Goal: Entertainment & Leisure: Consume media (video, audio)

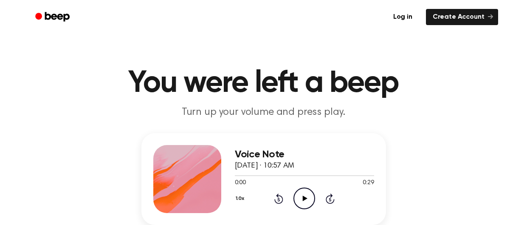
click at [307, 210] on div "Voice Note October 6, 2025 · 10:57 AM 0:00 0:29 Your browser does not support t…" at bounding box center [304, 179] width 139 height 68
click at [307, 202] on icon "Play Audio" at bounding box center [305, 198] width 22 height 22
click at [299, 195] on icon "Play Audio" at bounding box center [305, 198] width 22 height 22
click at [257, 175] on div at bounding box center [274, 175] width 78 height 1
click at [315, 203] on icon "Play Audio" at bounding box center [305, 198] width 22 height 22
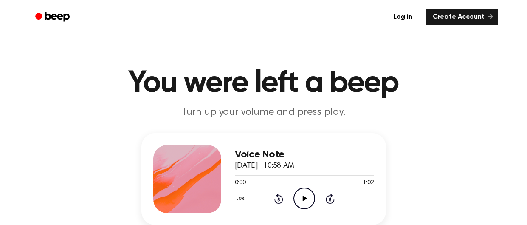
click at [307, 199] on icon "Play Audio" at bounding box center [305, 198] width 22 height 22
click at [240, 178] on div at bounding box center [304, 175] width 139 height 7
click at [302, 191] on icon "Pause Audio" at bounding box center [305, 198] width 22 height 22
click at [302, 196] on icon "Play Audio" at bounding box center [305, 198] width 22 height 22
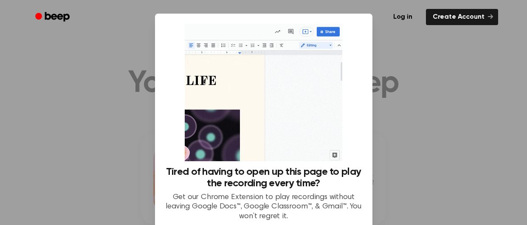
scroll to position [74, 0]
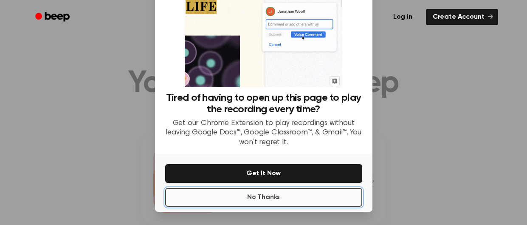
click at [279, 195] on button "No Thanks" at bounding box center [263, 197] width 197 height 19
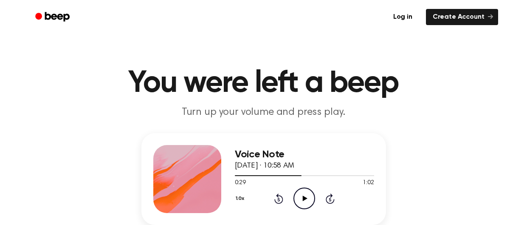
click at [305, 194] on icon "Play Audio" at bounding box center [305, 198] width 22 height 22
click at [257, 176] on div at bounding box center [304, 175] width 139 height 7
click at [302, 195] on icon at bounding box center [304, 198] width 4 height 6
click at [305, 205] on icon "Play Audio" at bounding box center [305, 198] width 22 height 22
click at [305, 205] on icon "Pause Audio" at bounding box center [305, 198] width 22 height 22
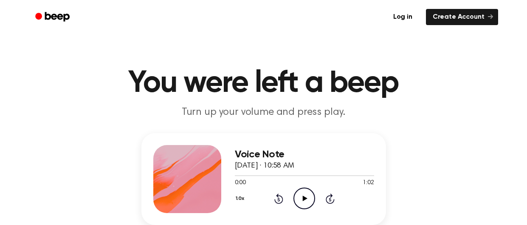
click at [304, 199] on icon at bounding box center [305, 198] width 5 height 6
click at [305, 198] on icon at bounding box center [305, 198] width 5 height 6
click at [279, 200] on icon at bounding box center [279, 199] width 2 height 3
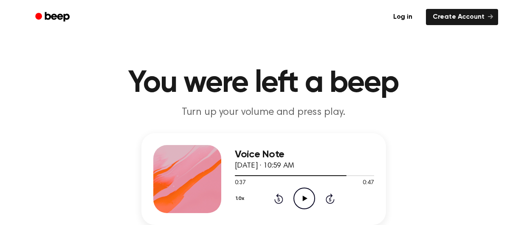
click at [279, 200] on icon at bounding box center [279, 199] width 2 height 3
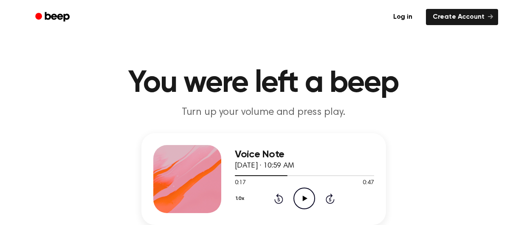
click at [279, 200] on icon at bounding box center [279, 199] width 2 height 3
click at [295, 200] on icon "Play Audio" at bounding box center [305, 198] width 22 height 22
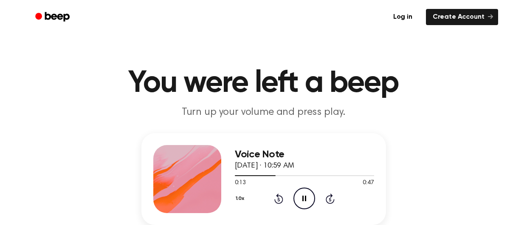
click at [298, 196] on icon "Pause Audio" at bounding box center [305, 198] width 22 height 22
click at [238, 174] on div at bounding box center [304, 175] width 139 height 7
click at [299, 196] on icon "Play Audio" at bounding box center [305, 198] width 22 height 22
click at [240, 176] on div at bounding box center [304, 175] width 139 height 7
click at [303, 198] on icon at bounding box center [305, 198] width 5 height 6
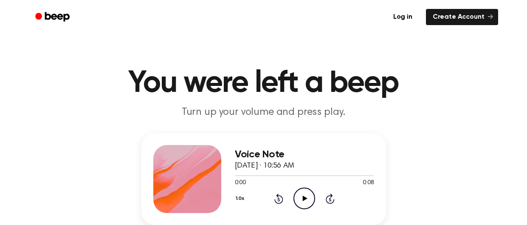
click at [302, 196] on icon "Play Audio" at bounding box center [305, 198] width 22 height 22
click at [297, 193] on icon "Play Audio" at bounding box center [305, 198] width 22 height 22
click at [244, 176] on div at bounding box center [304, 175] width 139 height 7
click at [304, 196] on icon "Pause Audio" at bounding box center [305, 198] width 22 height 22
click at [294, 191] on icon "Play Audio" at bounding box center [305, 198] width 22 height 22
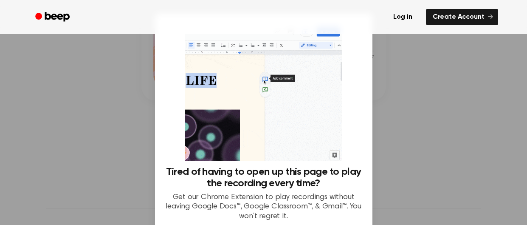
scroll to position [74, 0]
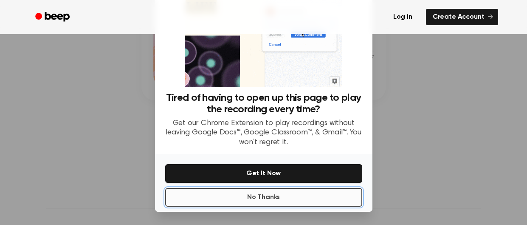
click at [295, 196] on button "No Thanks" at bounding box center [263, 197] width 197 height 19
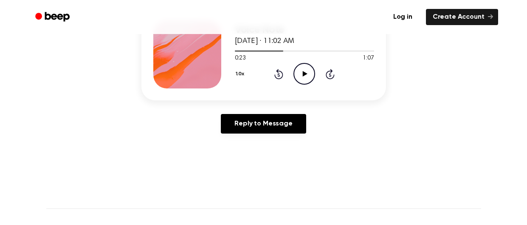
click at [306, 76] on icon "Play Audio" at bounding box center [305, 74] width 22 height 22
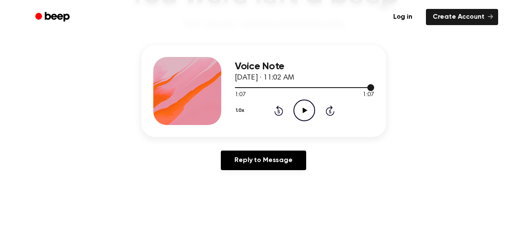
click at [235, 90] on div at bounding box center [304, 87] width 139 height 7
click at [306, 111] on icon at bounding box center [305, 110] width 5 height 6
click at [306, 111] on icon at bounding box center [304, 110] width 4 height 6
click at [250, 85] on div at bounding box center [304, 87] width 139 height 7
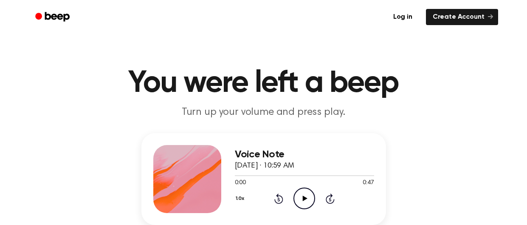
click at [302, 198] on icon "Play Audio" at bounding box center [305, 198] width 22 height 22
click at [302, 198] on icon "Pause Audio" at bounding box center [305, 198] width 22 height 22
click at [299, 198] on icon "Play Audio" at bounding box center [305, 198] width 22 height 22
click at [299, 198] on icon "Pause Audio" at bounding box center [305, 198] width 22 height 22
click at [299, 198] on icon "Play Audio" at bounding box center [305, 198] width 22 height 22
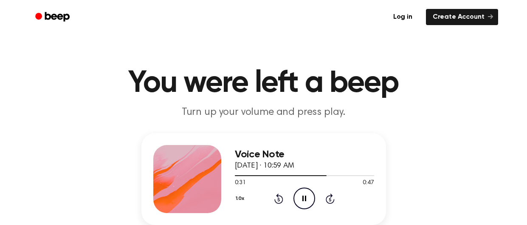
click at [299, 198] on icon "Pause Audio" at bounding box center [305, 198] width 22 height 22
click at [299, 198] on icon "Play Audio" at bounding box center [305, 198] width 22 height 22
click at [299, 198] on icon "Pause Audio" at bounding box center [305, 198] width 22 height 22
click at [299, 198] on icon "Play Audio" at bounding box center [305, 198] width 22 height 22
click at [299, 198] on icon "Pause Audio" at bounding box center [305, 198] width 22 height 22
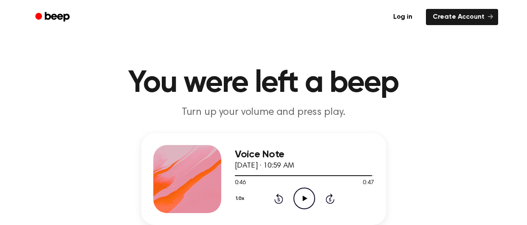
click at [299, 198] on icon "Play Audio" at bounding box center [305, 198] width 22 height 22
click at [299, 198] on icon "Pause Audio" at bounding box center [305, 198] width 22 height 22
